Goal: Find specific fact: Find specific fact

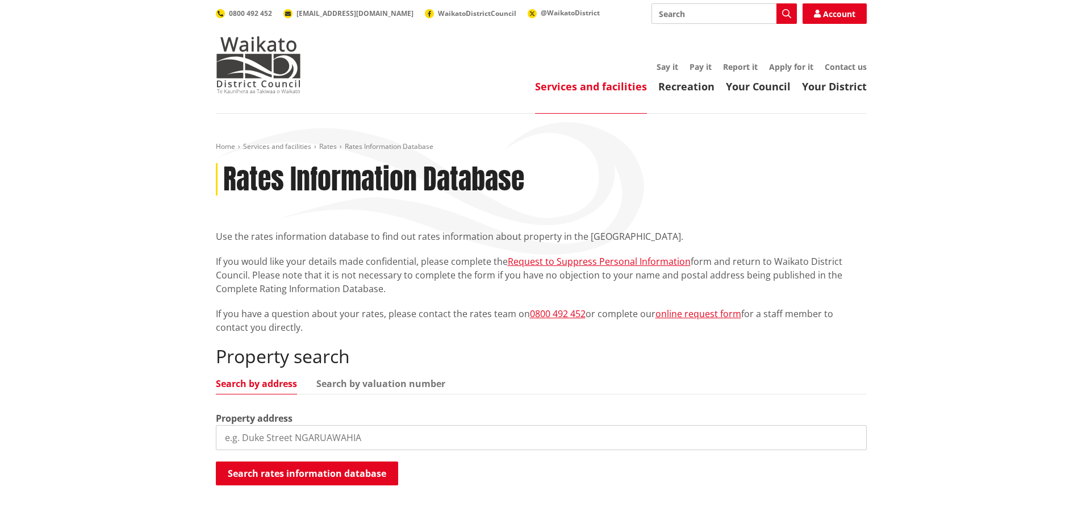
click at [266, 433] on input "search" at bounding box center [541, 437] width 651 height 25
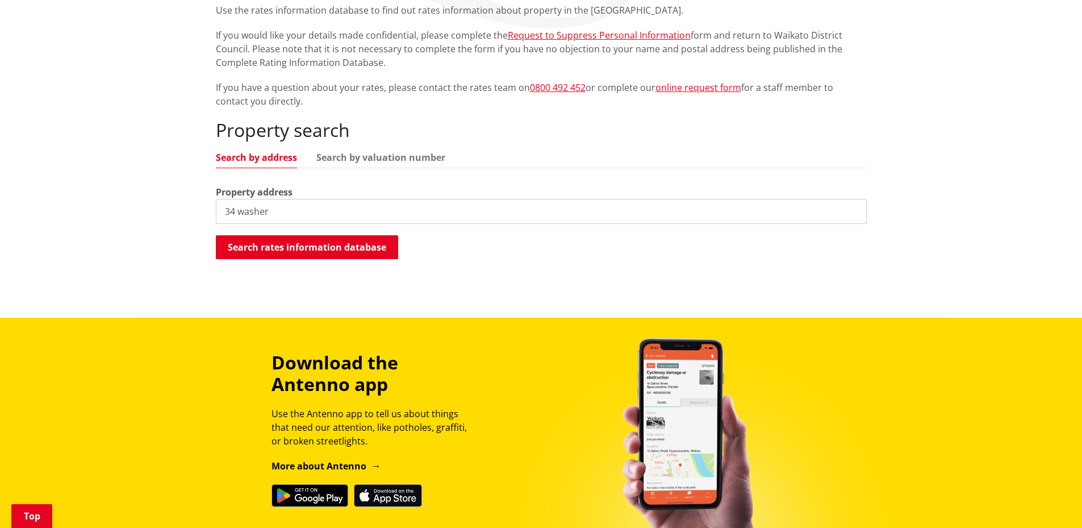
scroll to position [227, 0]
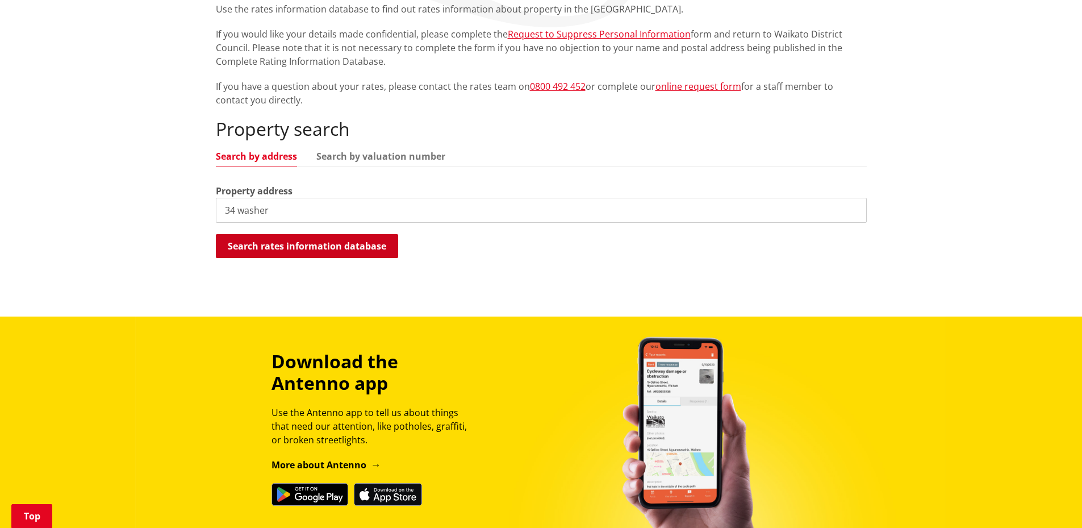
type input "34 washer"
click at [341, 242] on button "Search rates information database" at bounding box center [307, 246] width 182 height 24
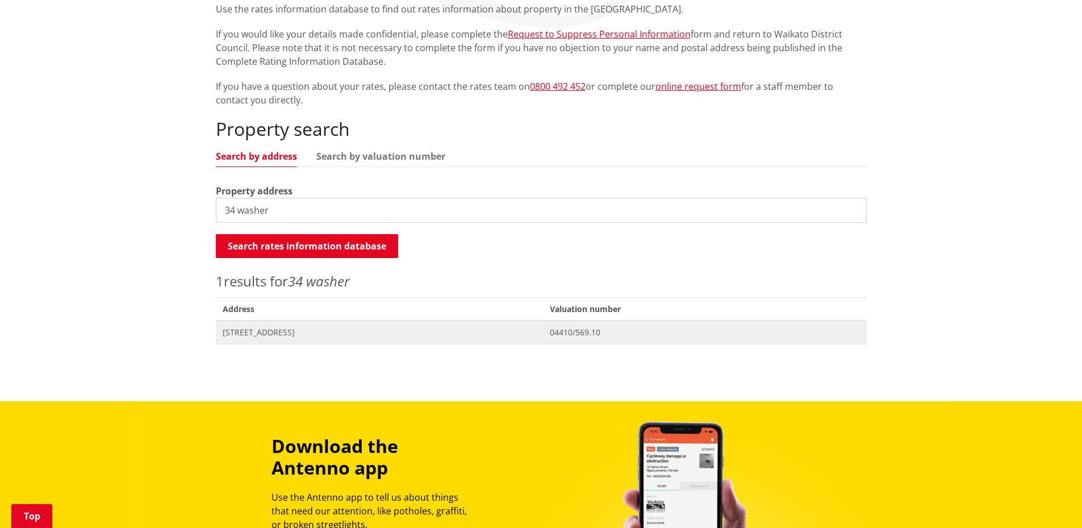
click at [294, 329] on span "[STREET_ADDRESS]" at bounding box center [380, 332] width 314 height 11
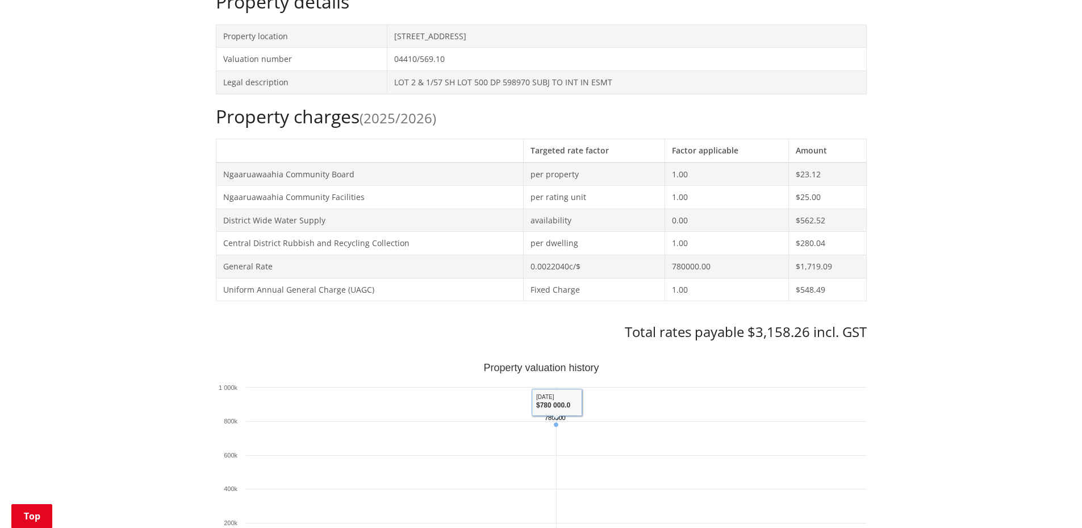
scroll to position [284, 0]
